Goal: Navigation & Orientation: Find specific page/section

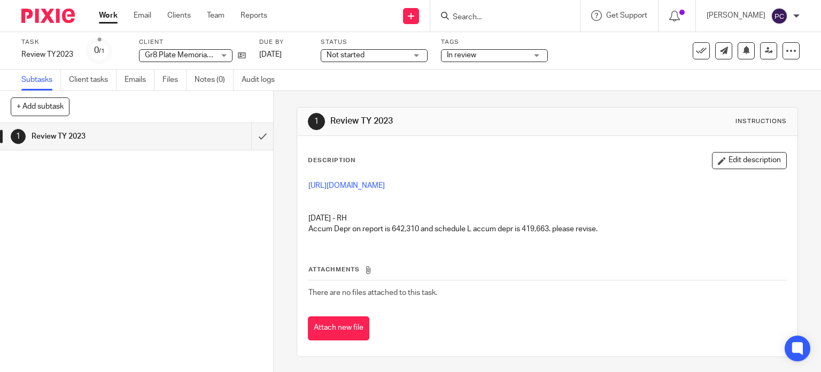
click at [106, 21] on link "Work" at bounding box center [108, 15] width 19 height 11
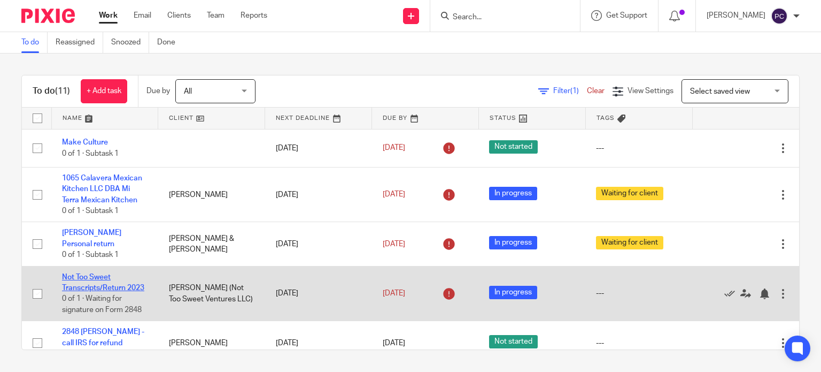
click at [90, 287] on link "Not Too Sweet Transcripts/Return 2023" at bounding box center [103, 282] width 82 height 18
